Goal: Task Accomplishment & Management: Use online tool/utility

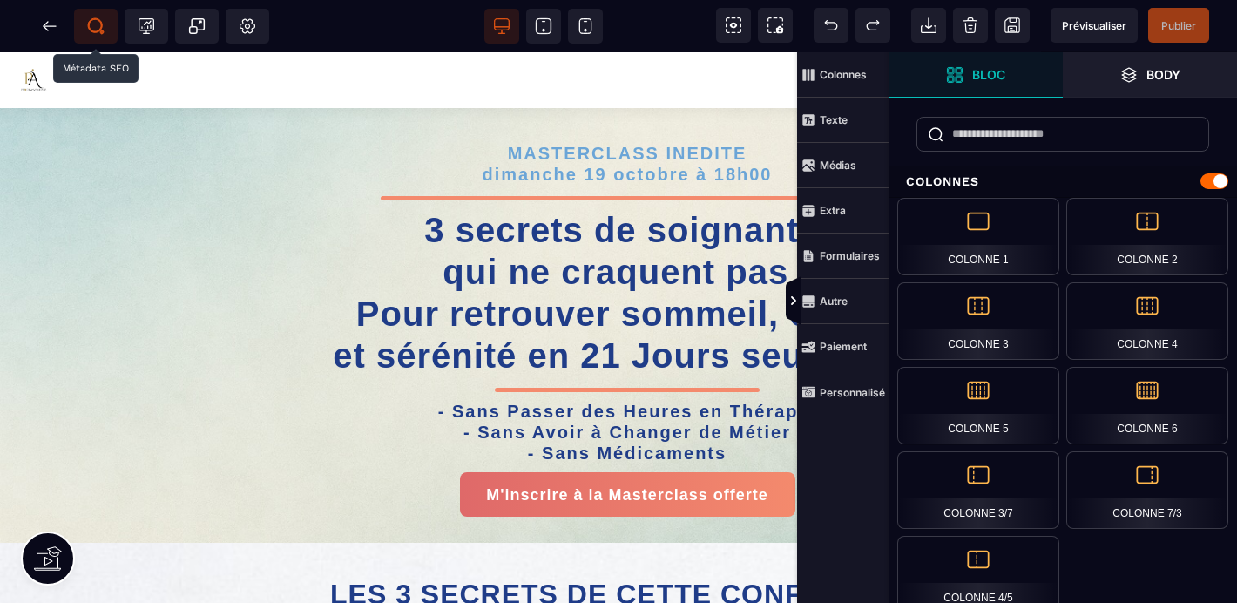
click at [103, 22] on icon at bounding box center [95, 25] width 17 height 17
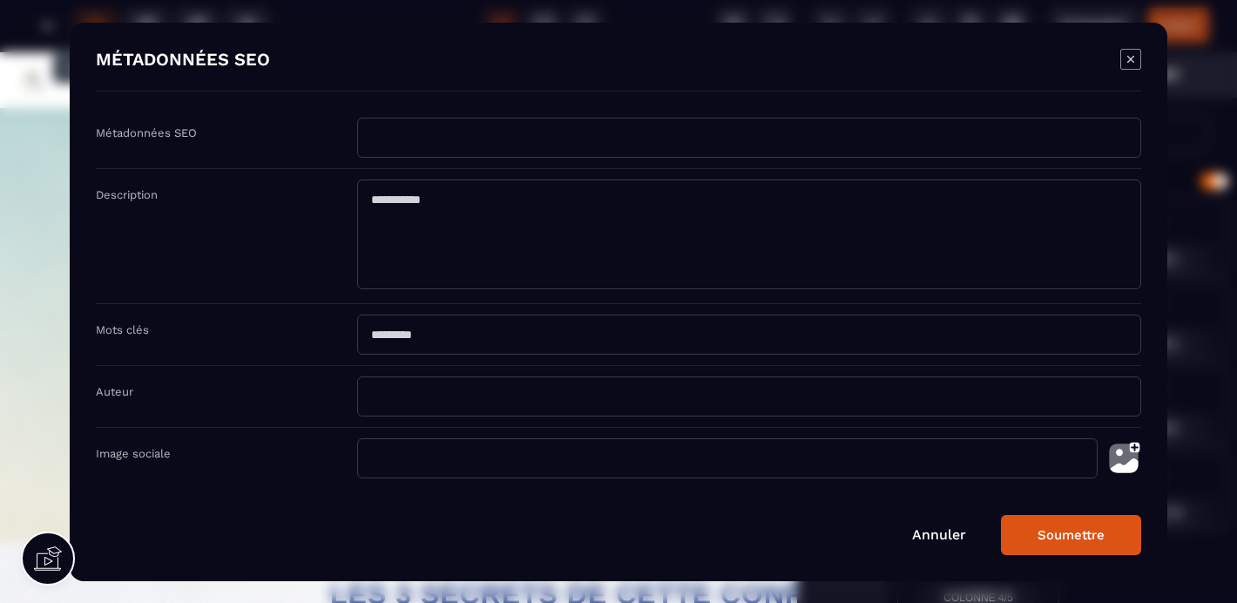
click at [364, 140] on input "Modal window" at bounding box center [749, 138] width 784 height 40
type input "*"
type input "**********"
click at [370, 204] on textarea "Modal window" at bounding box center [749, 235] width 784 height 110
type textarea "*********"
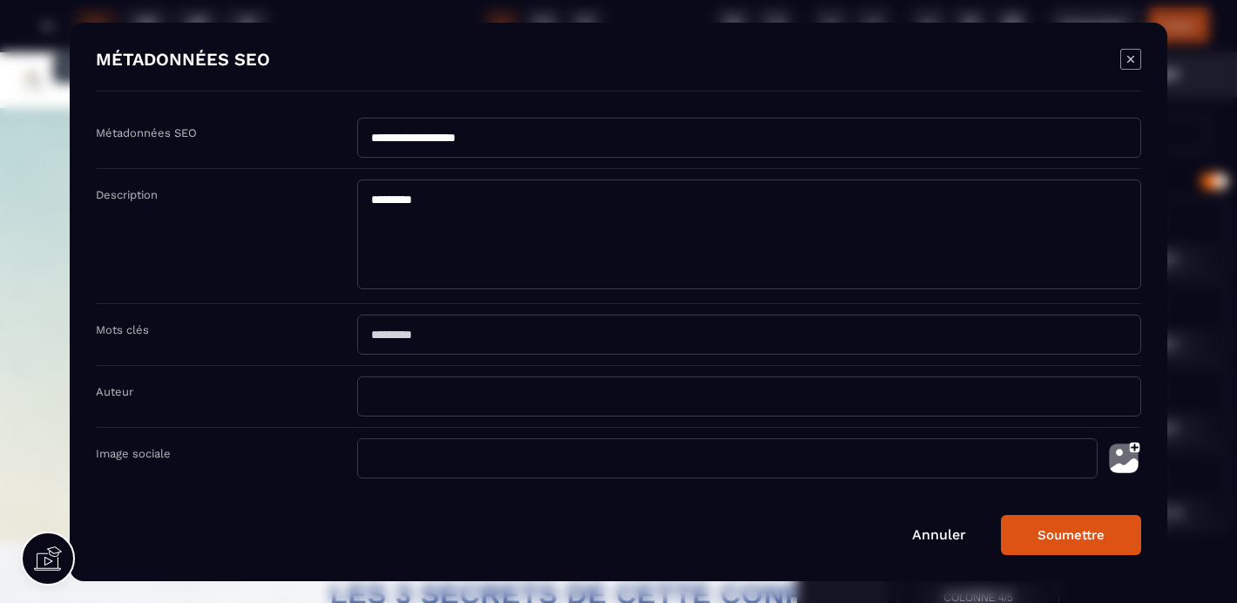
click at [390, 451] on input "Modal window" at bounding box center [727, 458] width 741 height 40
click at [1134, 457] on img "Modal window" at bounding box center [1124, 458] width 35 height 40
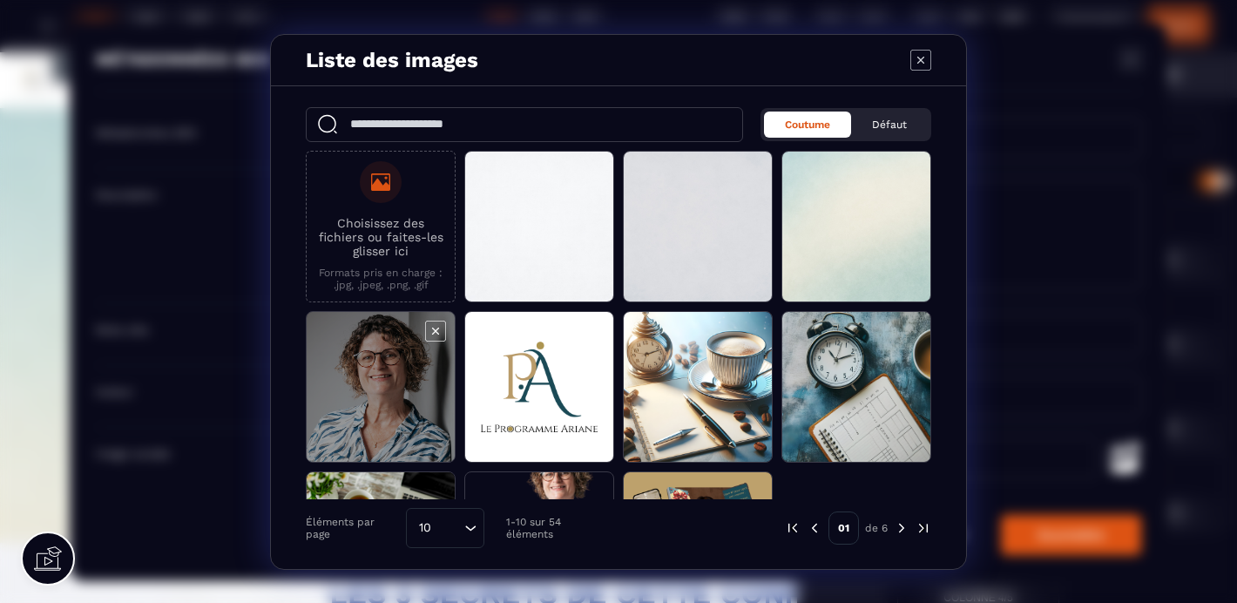
click at [367, 420] on span "Modal window" at bounding box center [381, 388] width 148 height 152
click at [403, 400] on span "Modal window" at bounding box center [381, 388] width 148 height 152
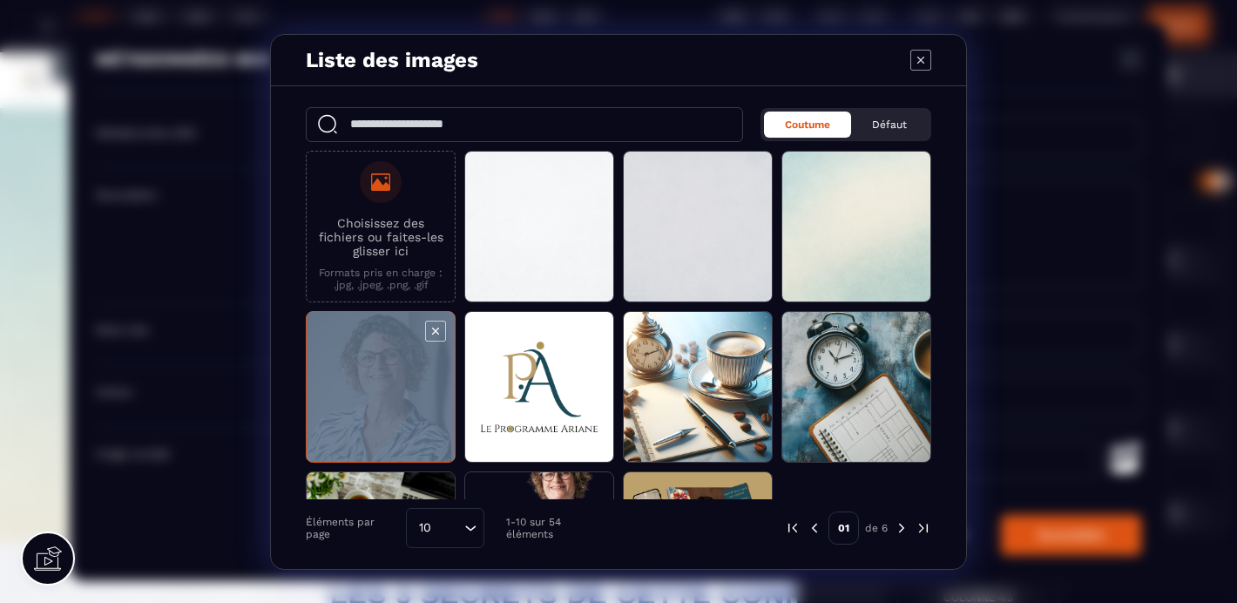
click at [403, 400] on span "Modal window" at bounding box center [381, 388] width 148 height 152
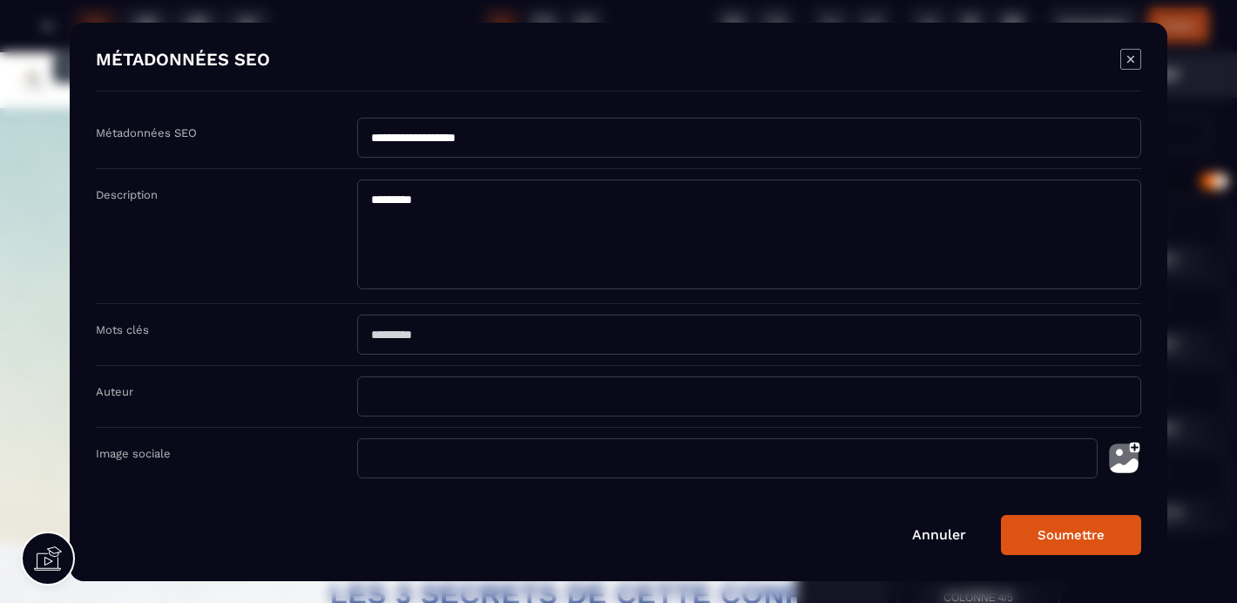
type input "**********"
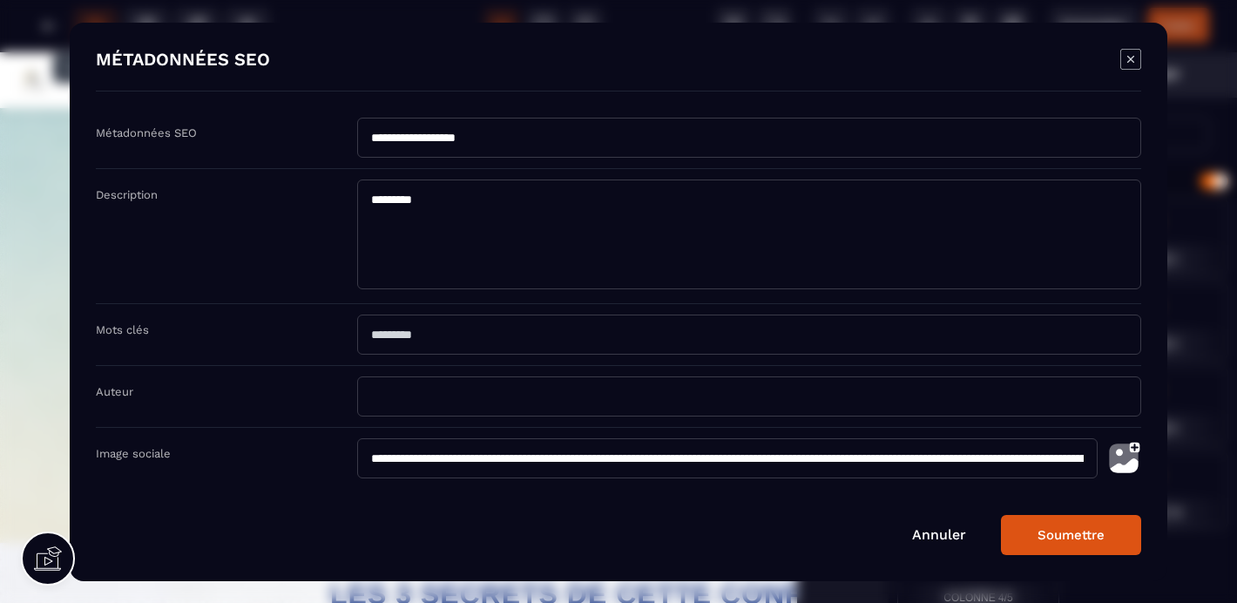
click at [1059, 537] on button "Soumettre" at bounding box center [1071, 535] width 140 height 40
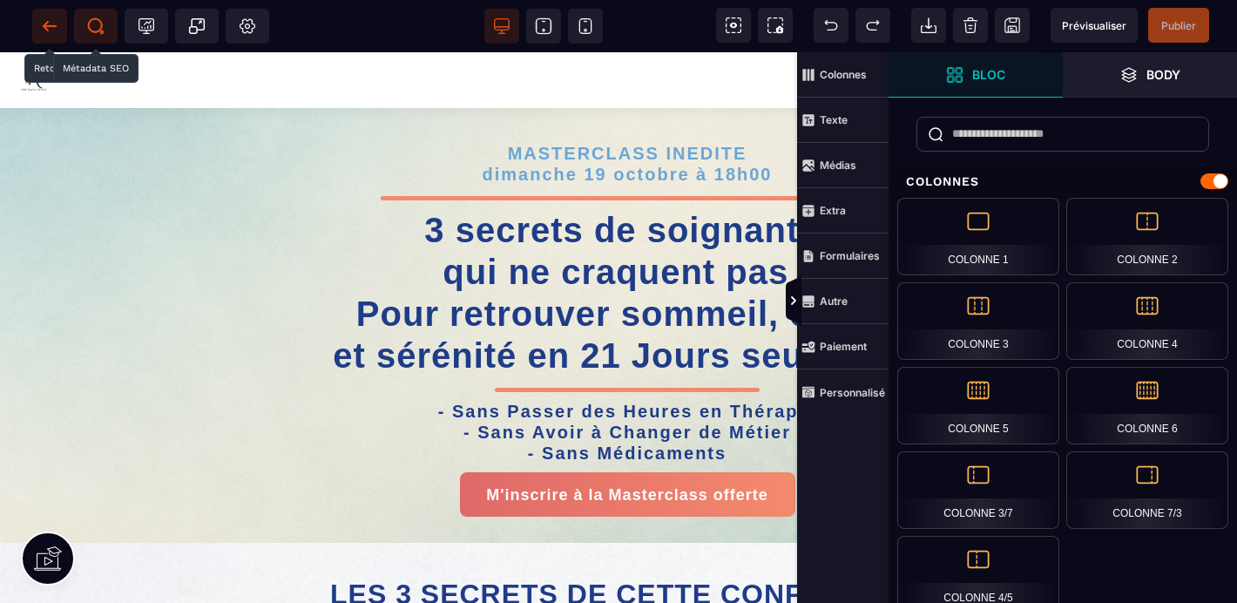
click at [48, 28] on icon at bounding box center [49, 25] width 17 height 17
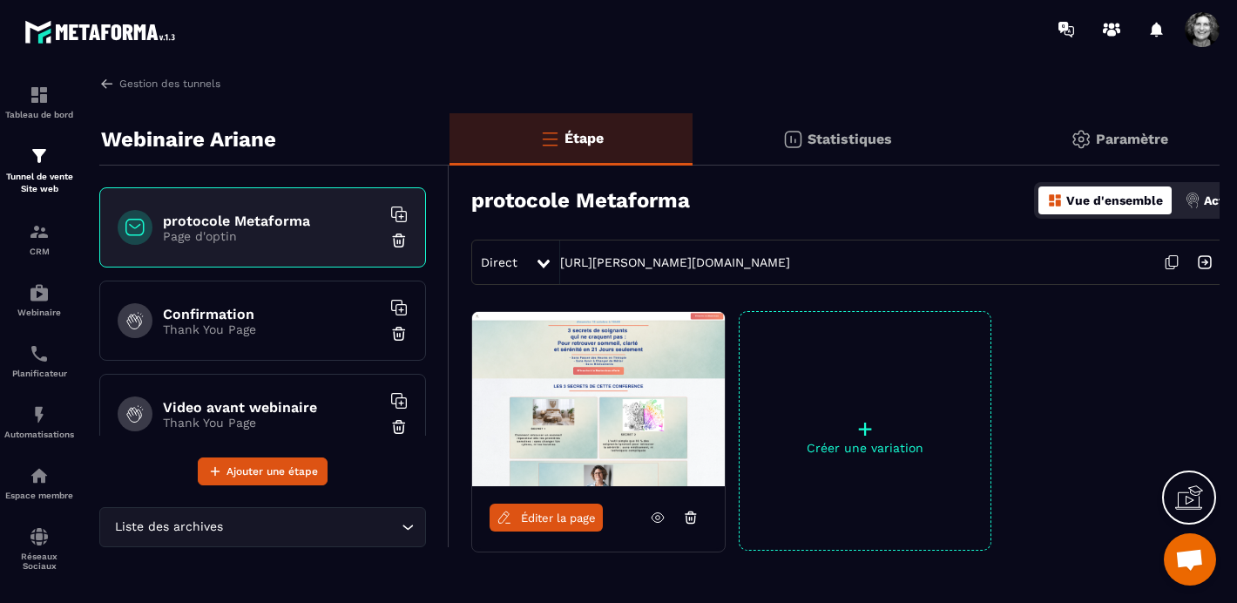
scroll to position [0, 37]
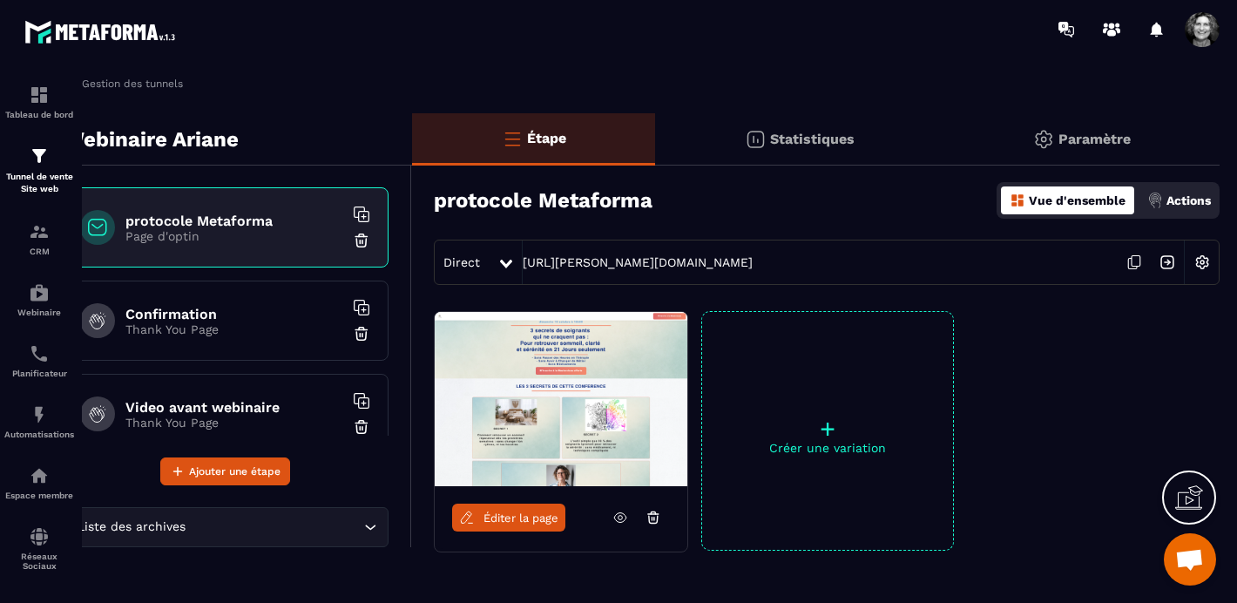
click at [1208, 262] on img at bounding box center [1202, 262] width 33 height 33
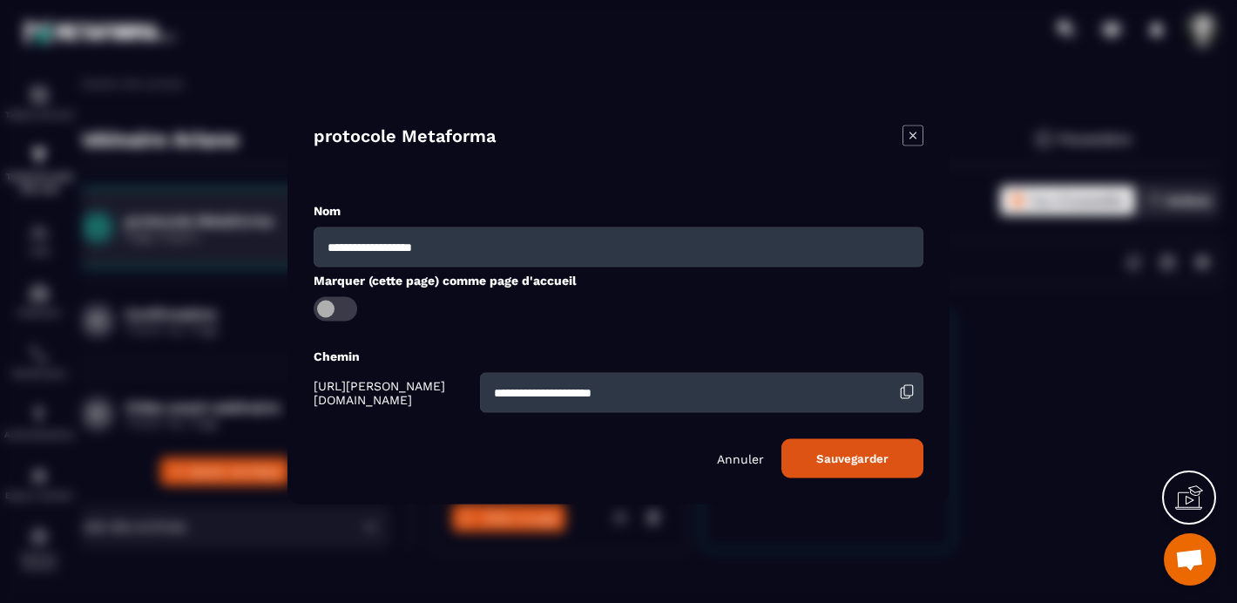
drag, startPoint x: 460, startPoint y: 248, endPoint x: 311, endPoint y: 249, distance: 149.0
click at [311, 249] on div "**********" at bounding box center [619, 301] width 662 height 405
type input "**********"
click at [860, 456] on button "Sauvegarder" at bounding box center [853, 458] width 142 height 39
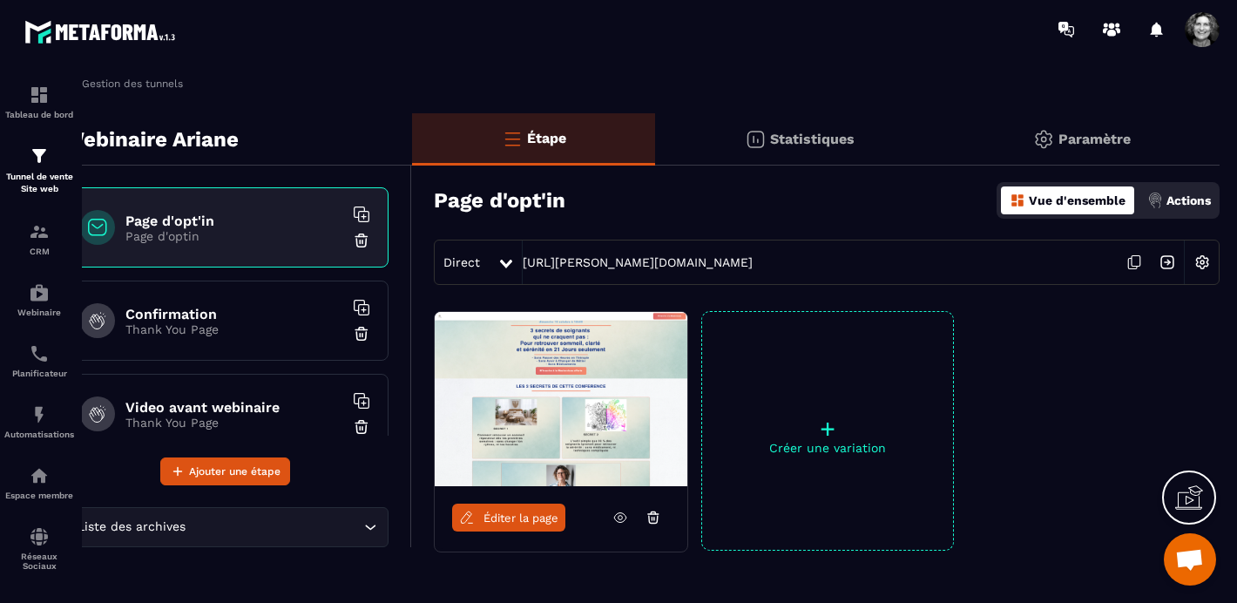
click at [501, 265] on icon at bounding box center [506, 264] width 12 height 9
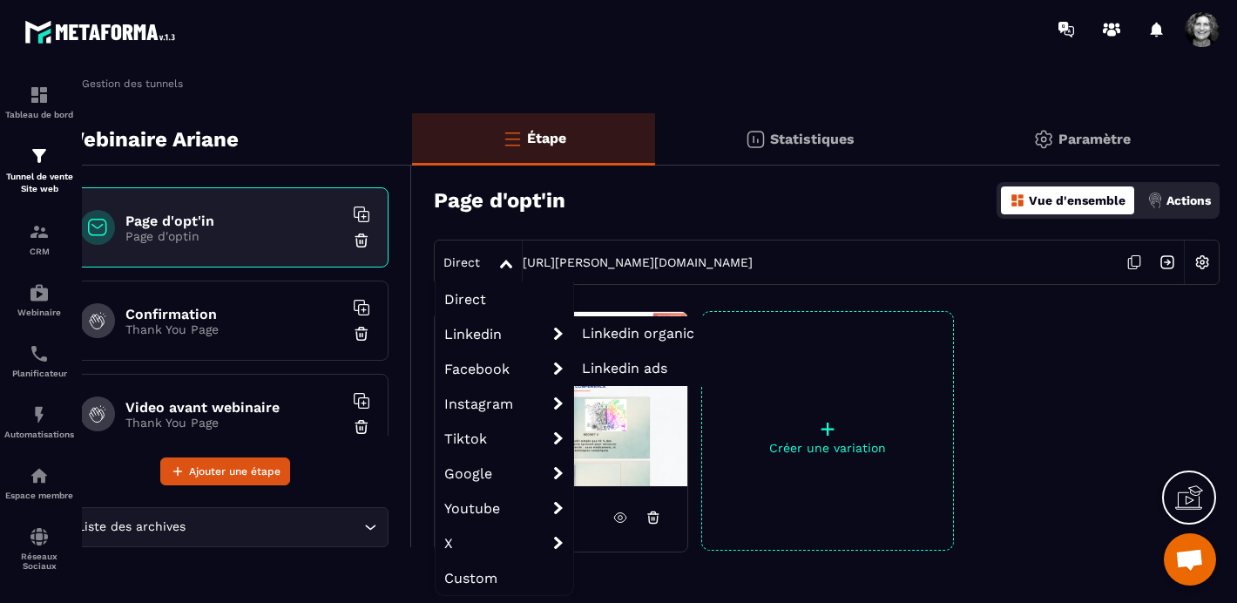
click at [644, 334] on span "Linkedin organic" at bounding box center [638, 333] width 112 height 17
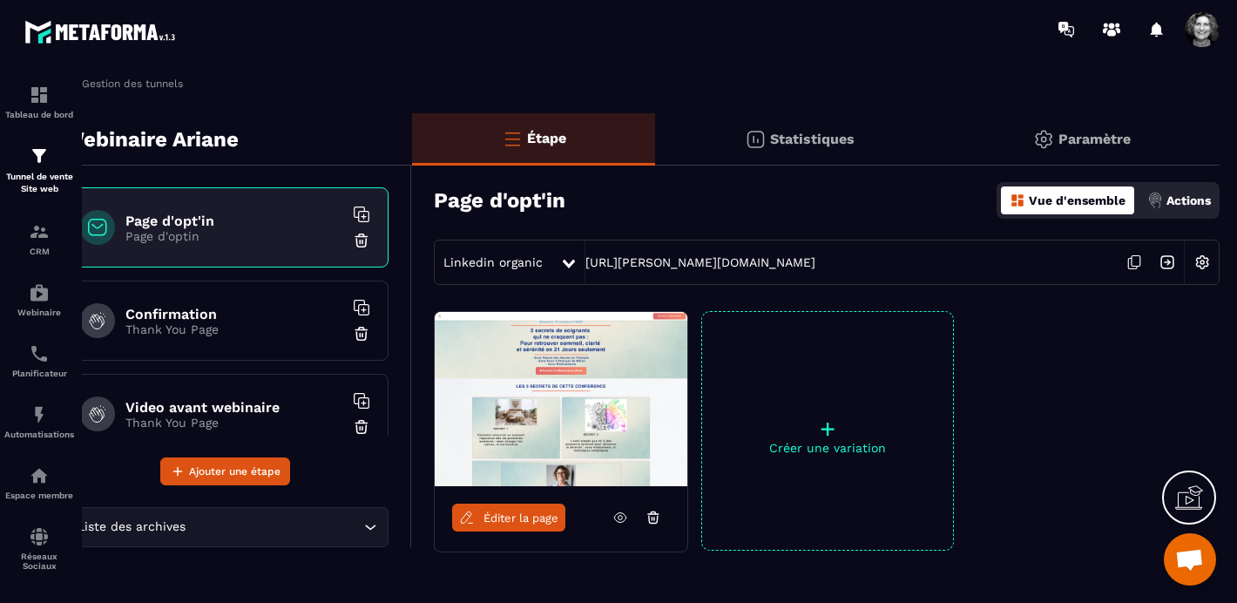
click at [1136, 264] on icon at bounding box center [1134, 262] width 33 height 33
click at [1137, 261] on icon at bounding box center [1134, 262] width 33 height 33
click at [1131, 261] on icon at bounding box center [1134, 262] width 33 height 33
click at [565, 263] on icon at bounding box center [569, 264] width 12 height 9
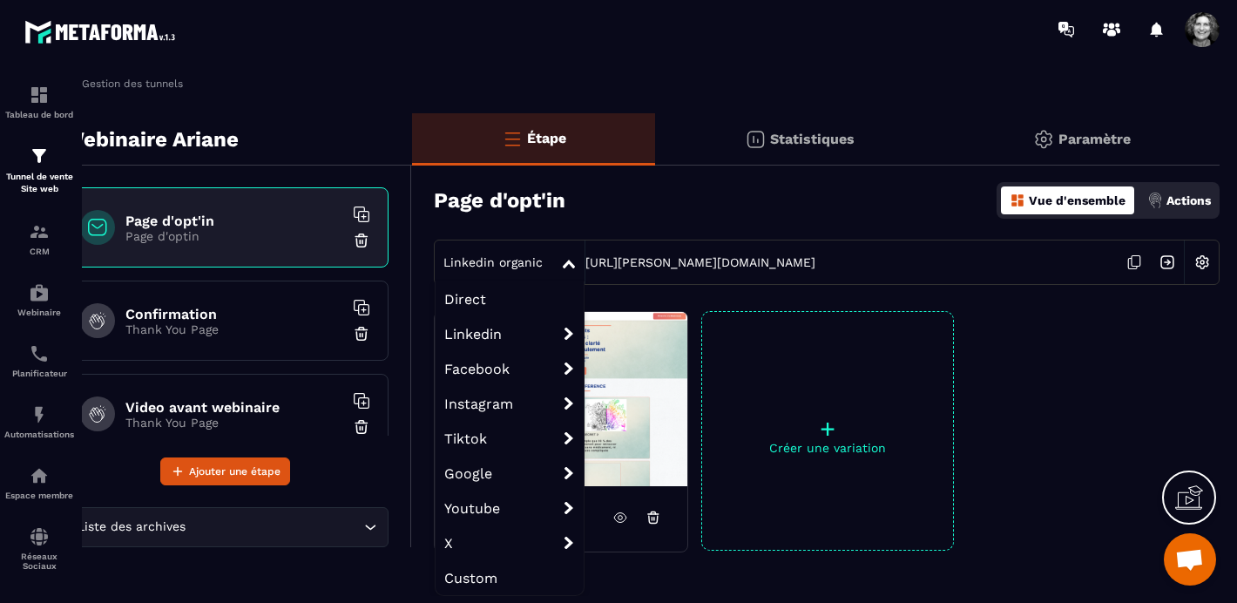
click at [501, 295] on span "Direct" at bounding box center [510, 298] width 148 height 35
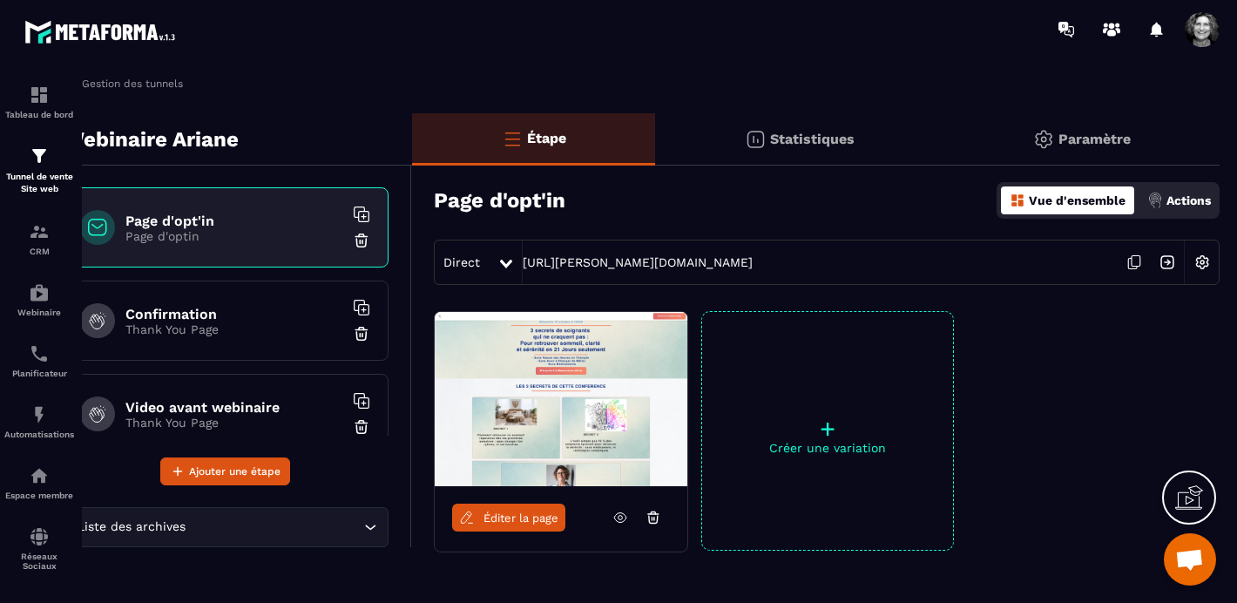
scroll to position [22093, 0]
click at [1138, 263] on icon at bounding box center [1134, 262] width 33 height 33
click at [37, 301] on img at bounding box center [39, 292] width 21 height 21
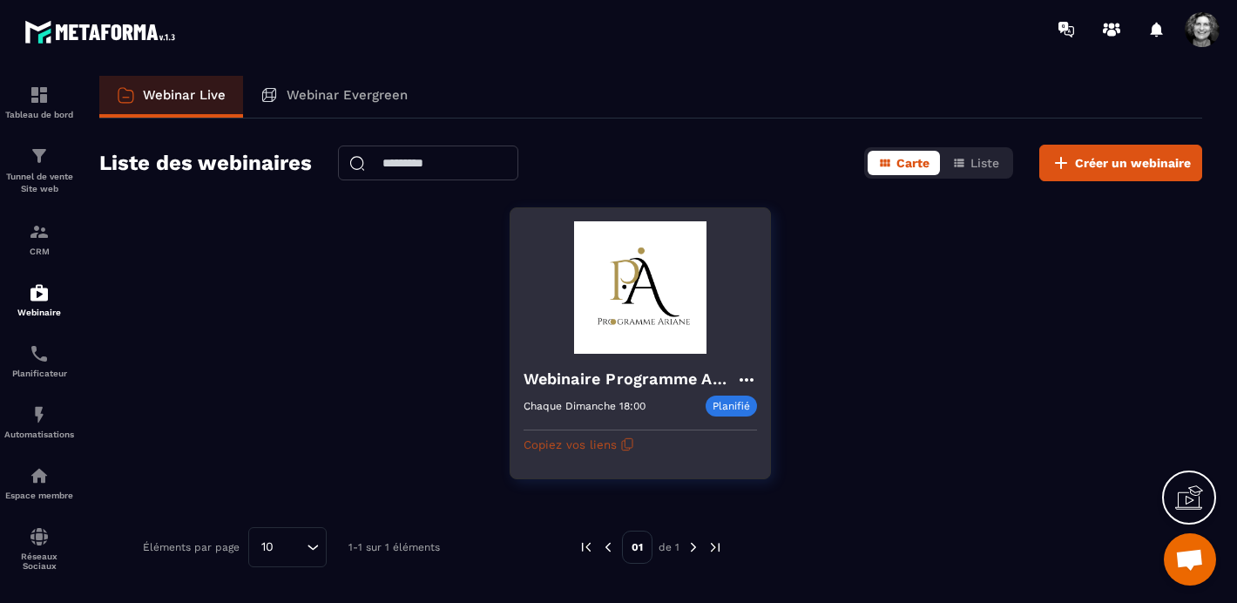
click at [625, 448] on icon "button" at bounding box center [629, 443] width 8 height 10
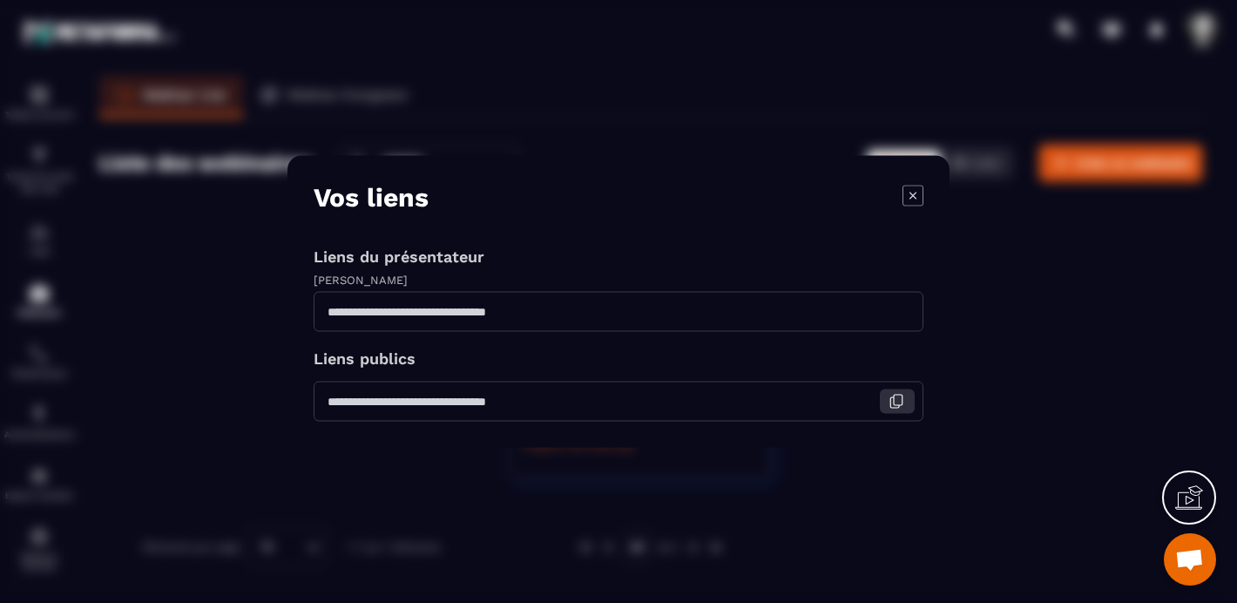
click at [899, 399] on icon "Modal window" at bounding box center [897, 402] width 16 height 16
click at [916, 196] on icon "Modal window" at bounding box center [913, 195] width 21 height 21
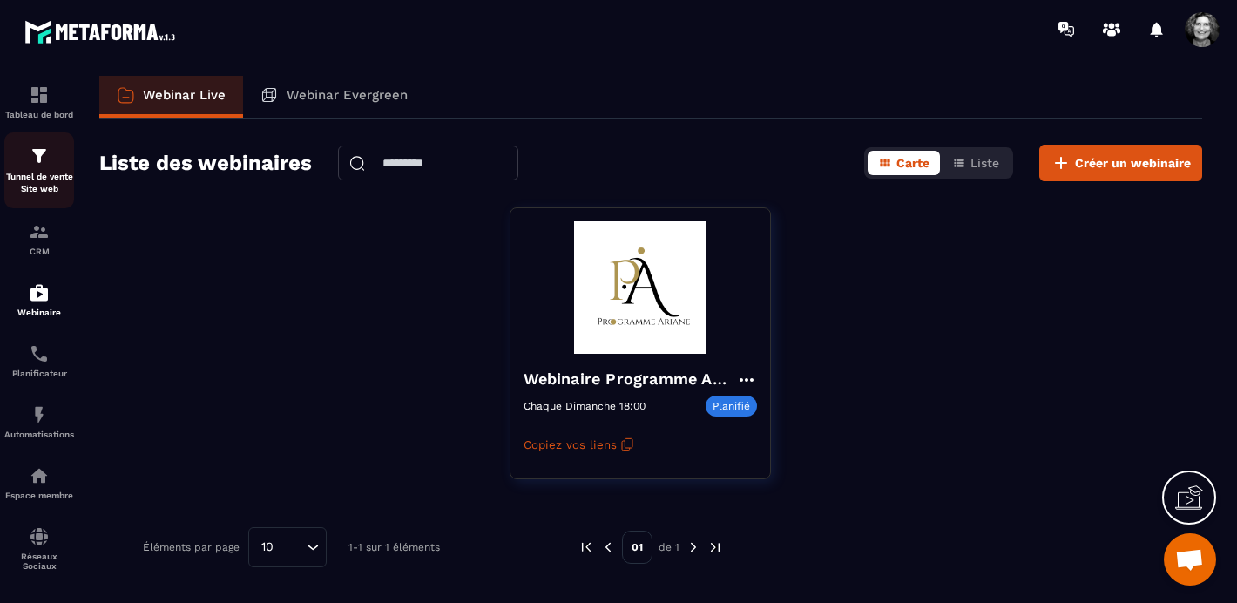
click at [40, 168] on div "Tunnel de vente Site web" at bounding box center [39, 171] width 70 height 50
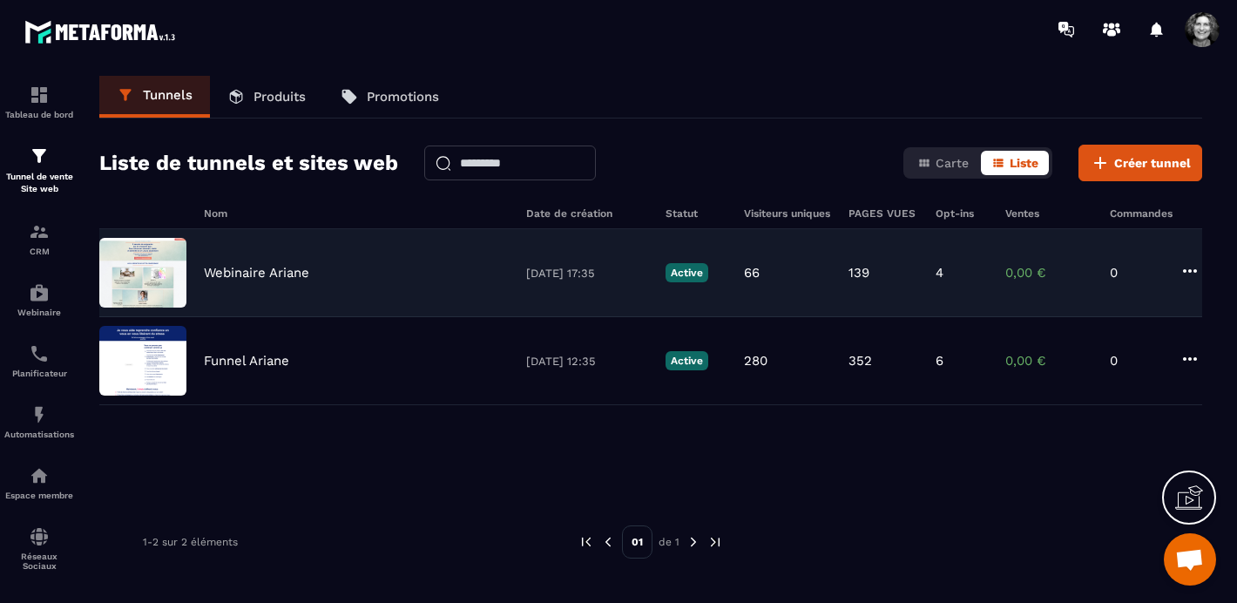
click at [364, 279] on div "Webinaire Ariane" at bounding box center [356, 273] width 305 height 16
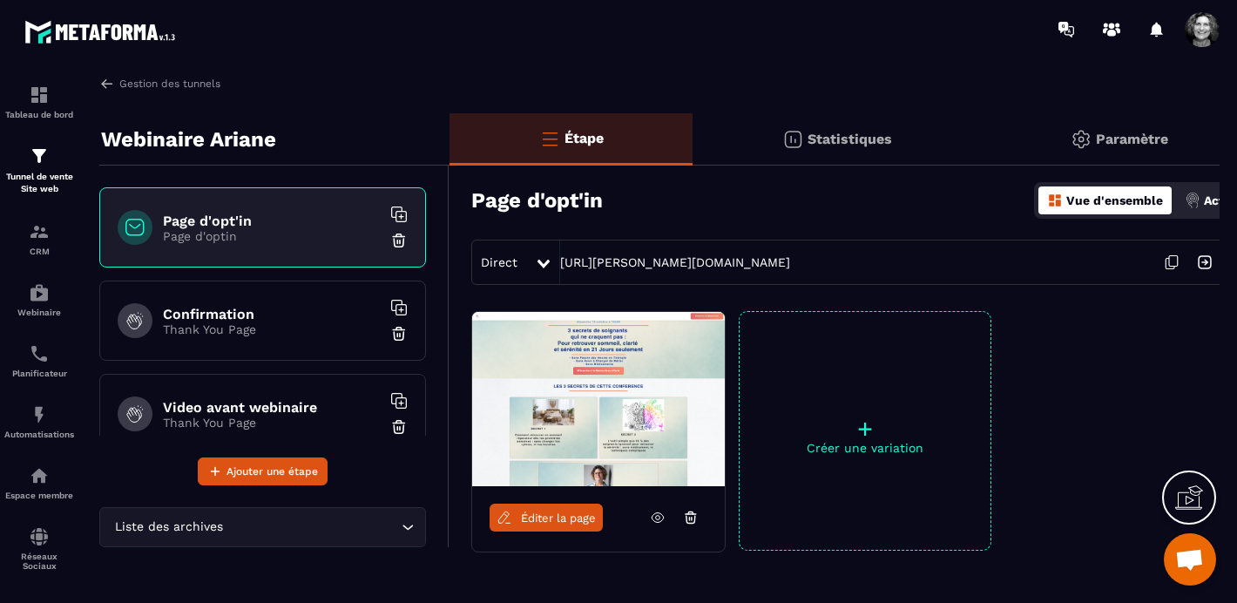
click at [555, 514] on span "Éditer la page" at bounding box center [558, 518] width 75 height 13
